Goal: Task Accomplishment & Management: Complete application form

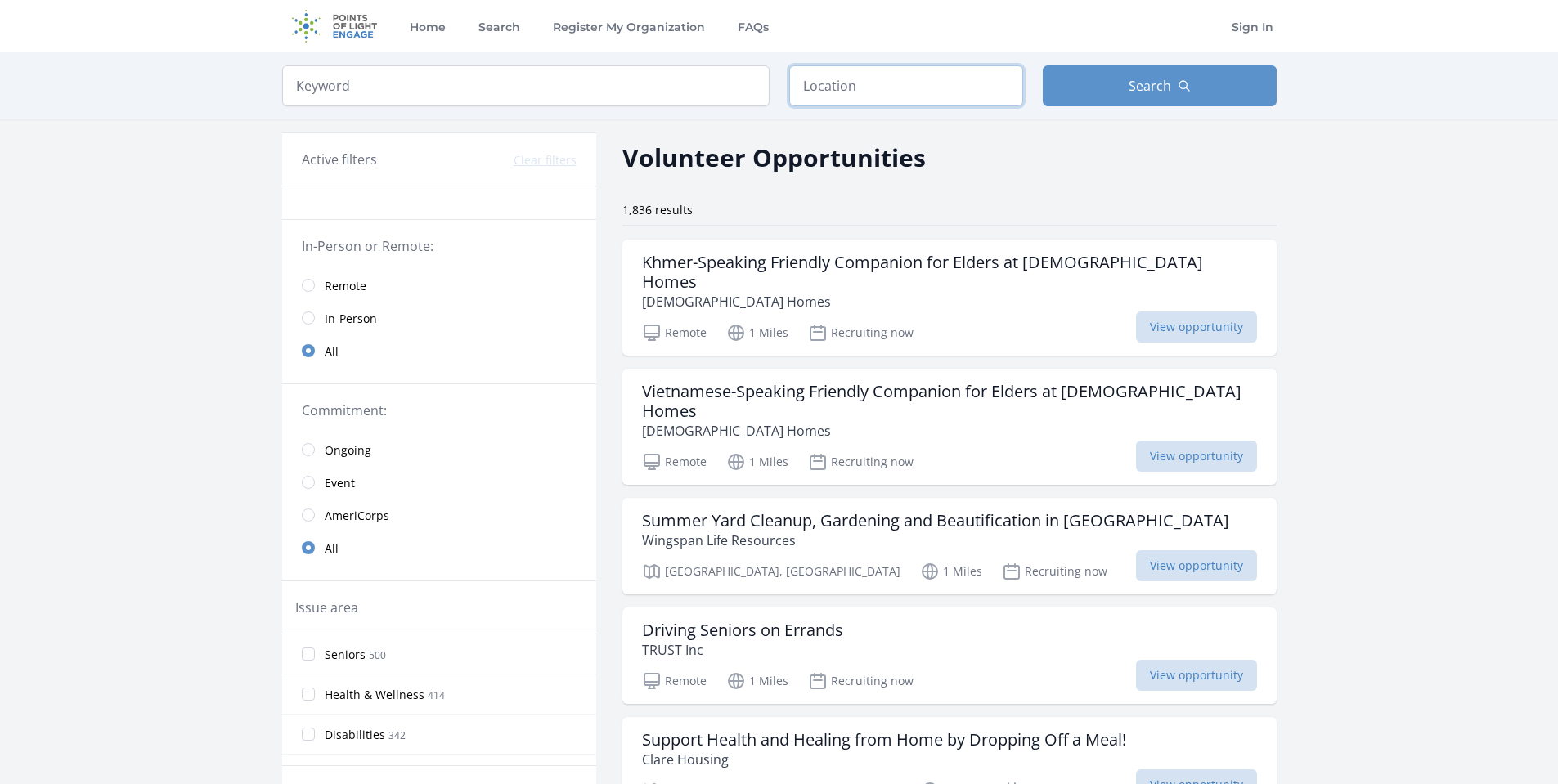
click at [836, 88] on input "text" at bounding box center [905, 86] width 234 height 41
type input "[PERSON_NAME], [GEOGRAPHIC_DATA], [GEOGRAPHIC_DATA]"
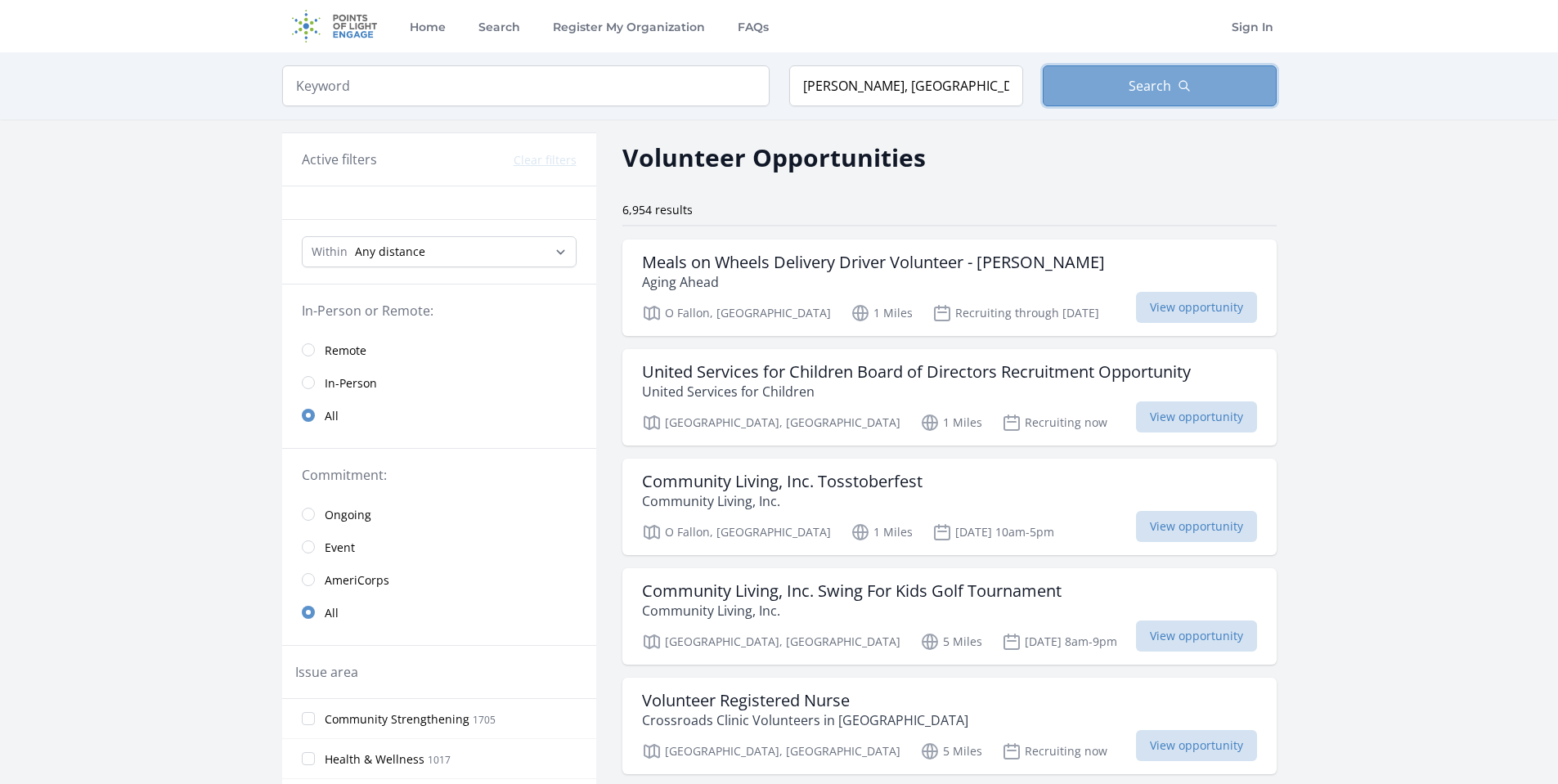
click at [1170, 83] on span "Search" at bounding box center [1150, 86] width 43 height 20
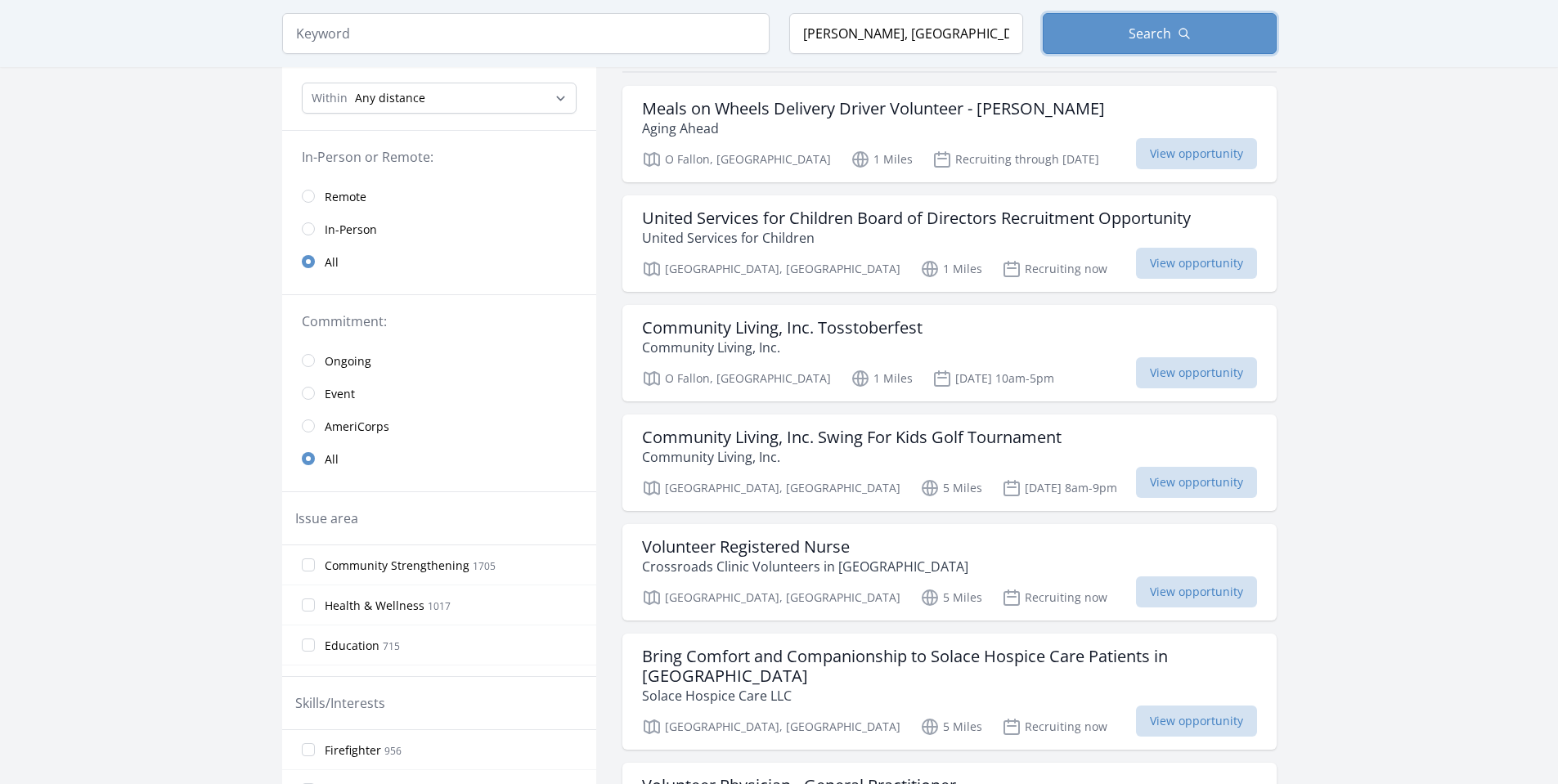
scroll to position [163, 0]
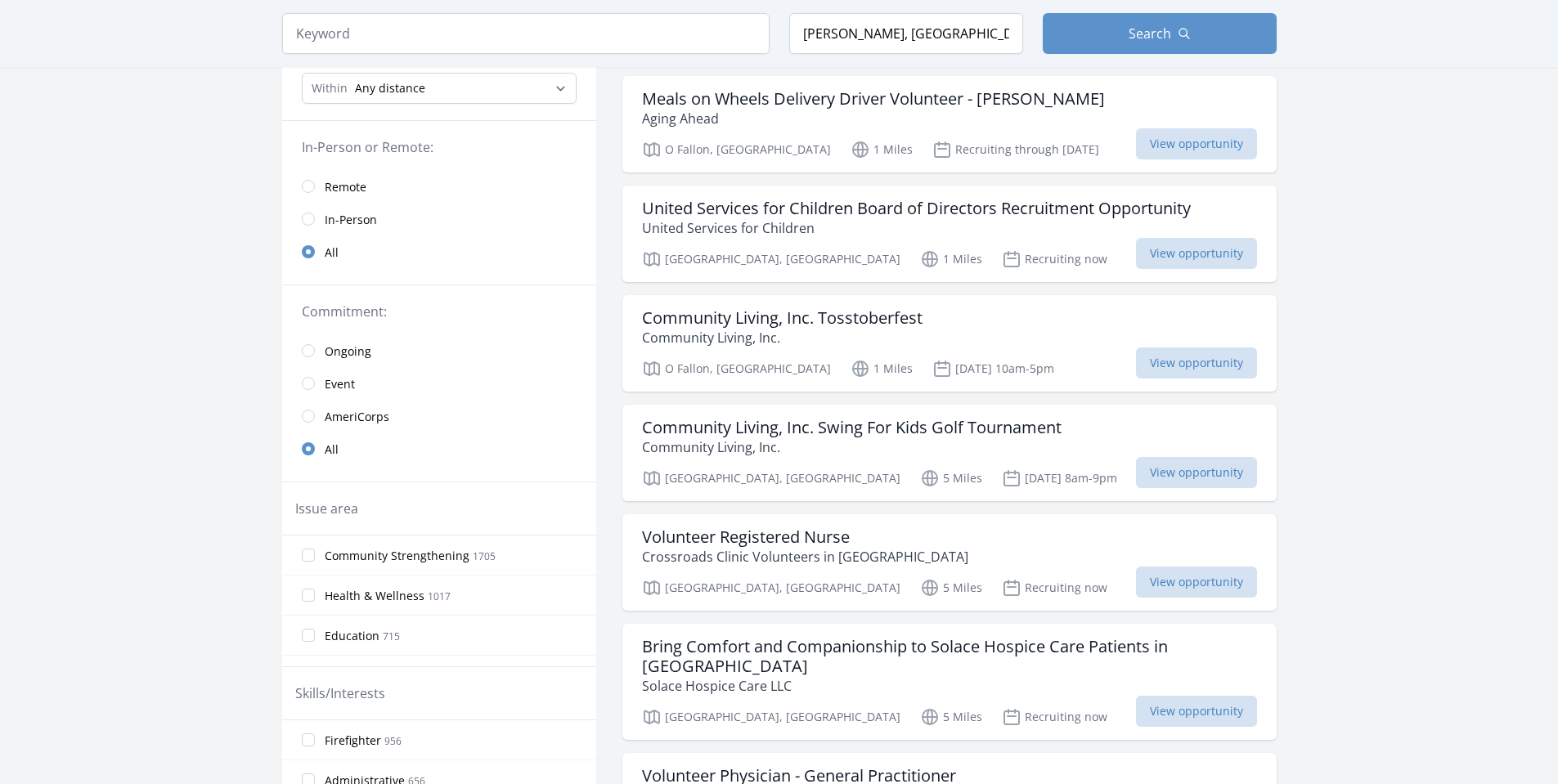
click at [335, 186] on span "Remote" at bounding box center [346, 187] width 42 height 16
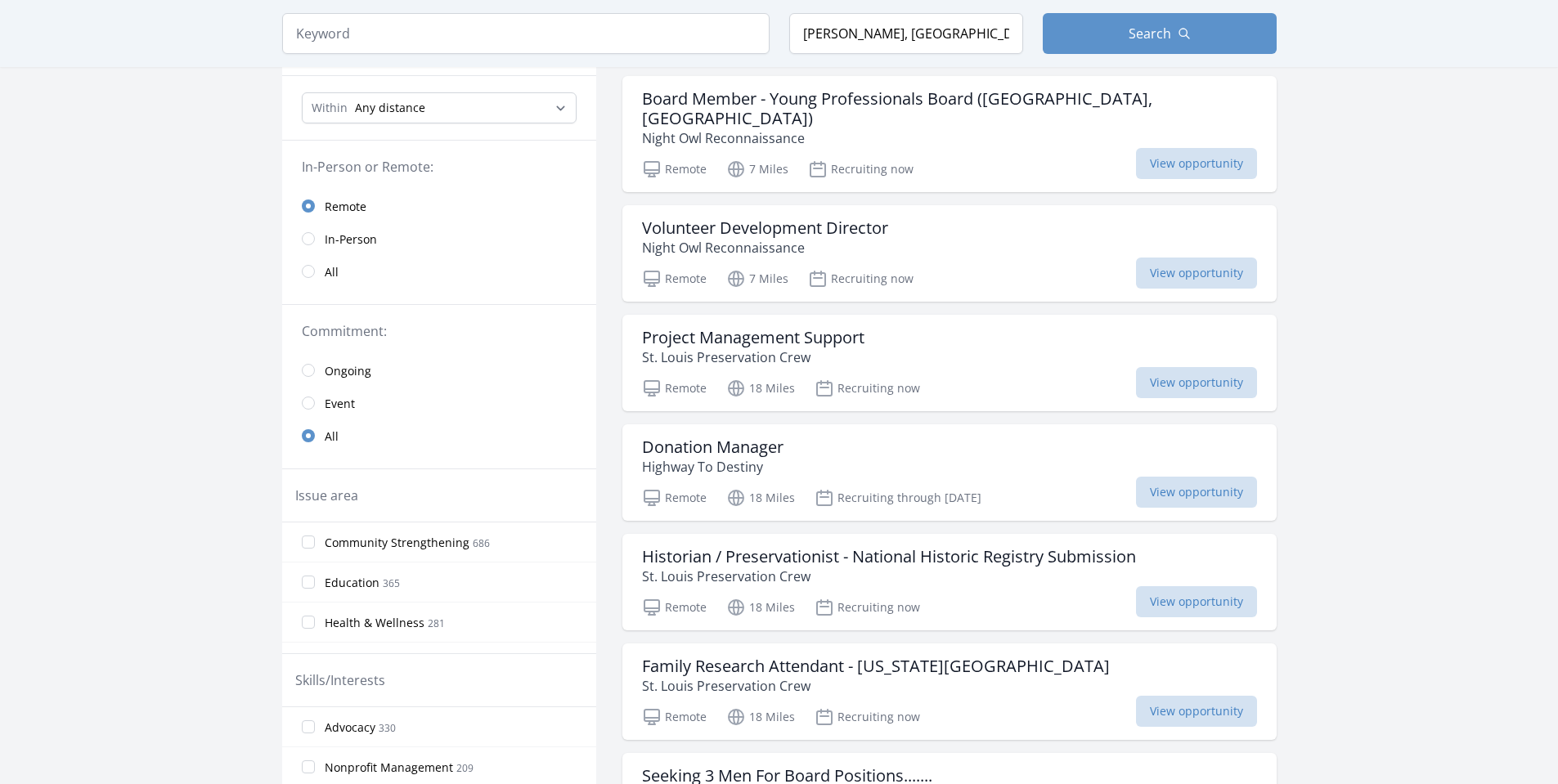
click at [336, 402] on span "Event" at bounding box center [339, 404] width 30 height 16
click at [337, 402] on span "Event" at bounding box center [339, 404] width 30 height 16
click at [336, 236] on span "In-Person" at bounding box center [350, 240] width 52 height 16
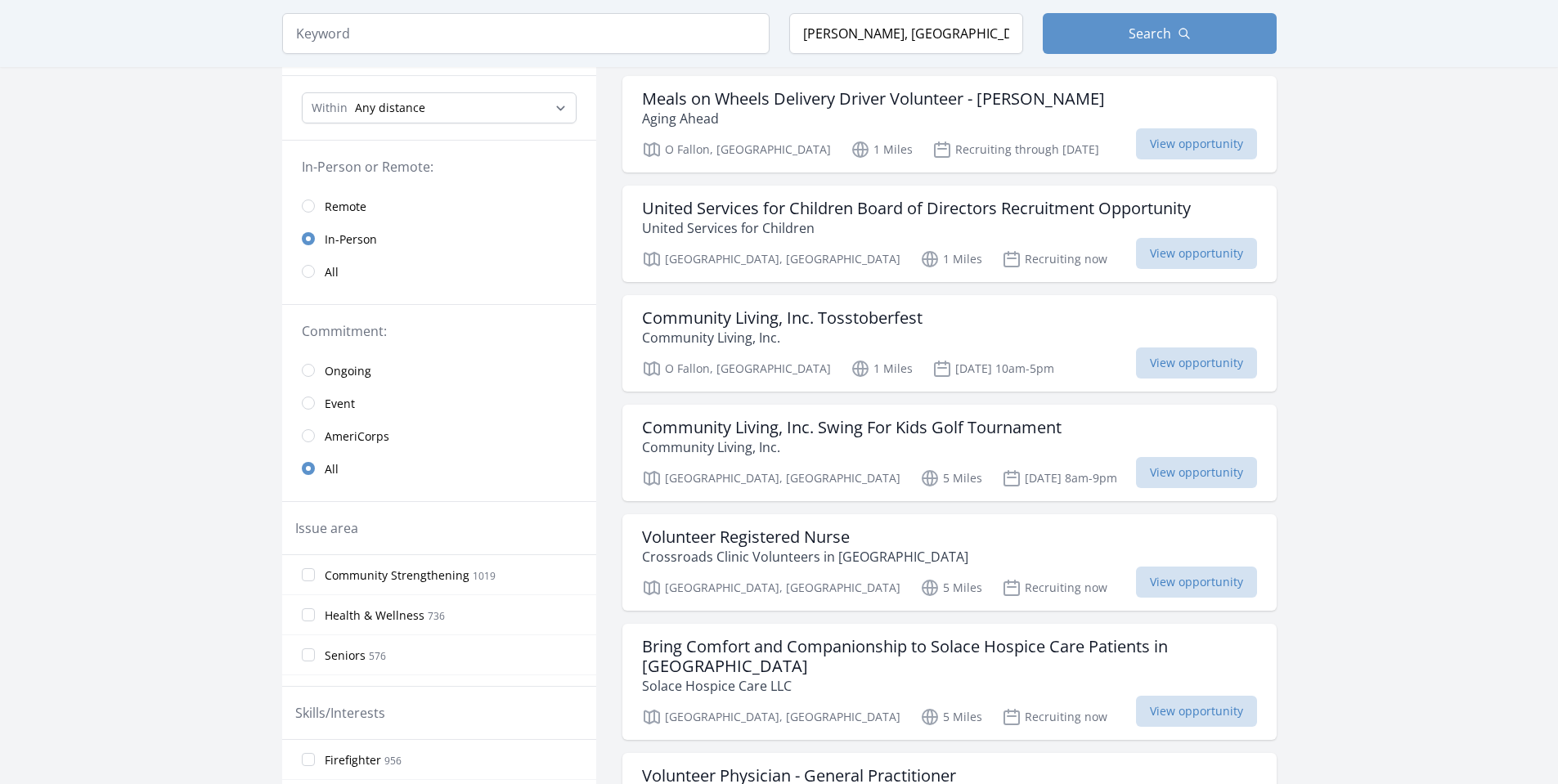
click at [337, 397] on span "Event" at bounding box center [339, 404] width 30 height 16
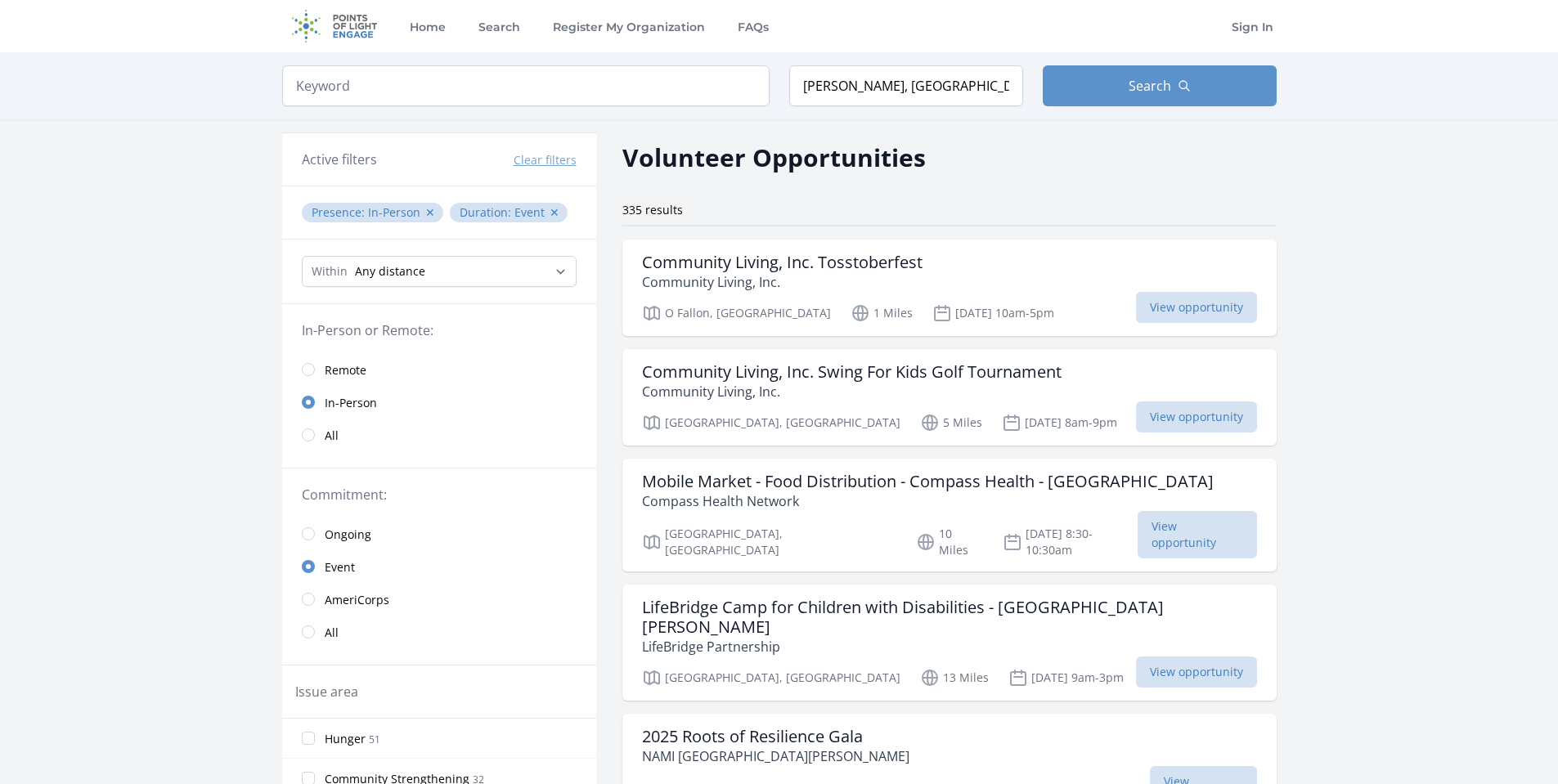
scroll to position [163, 0]
